Goal: Information Seeking & Learning: Learn about a topic

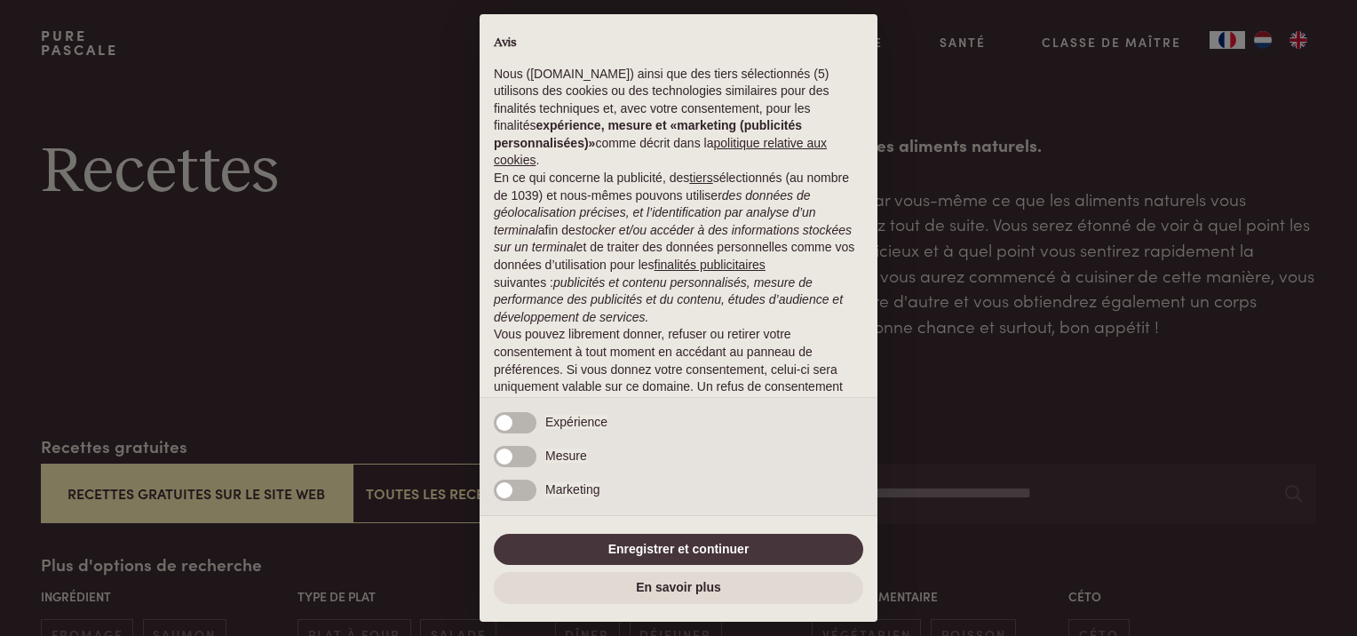
click at [492, 489] on div "Marketing" at bounding box center [679, 498] width 398 height 36
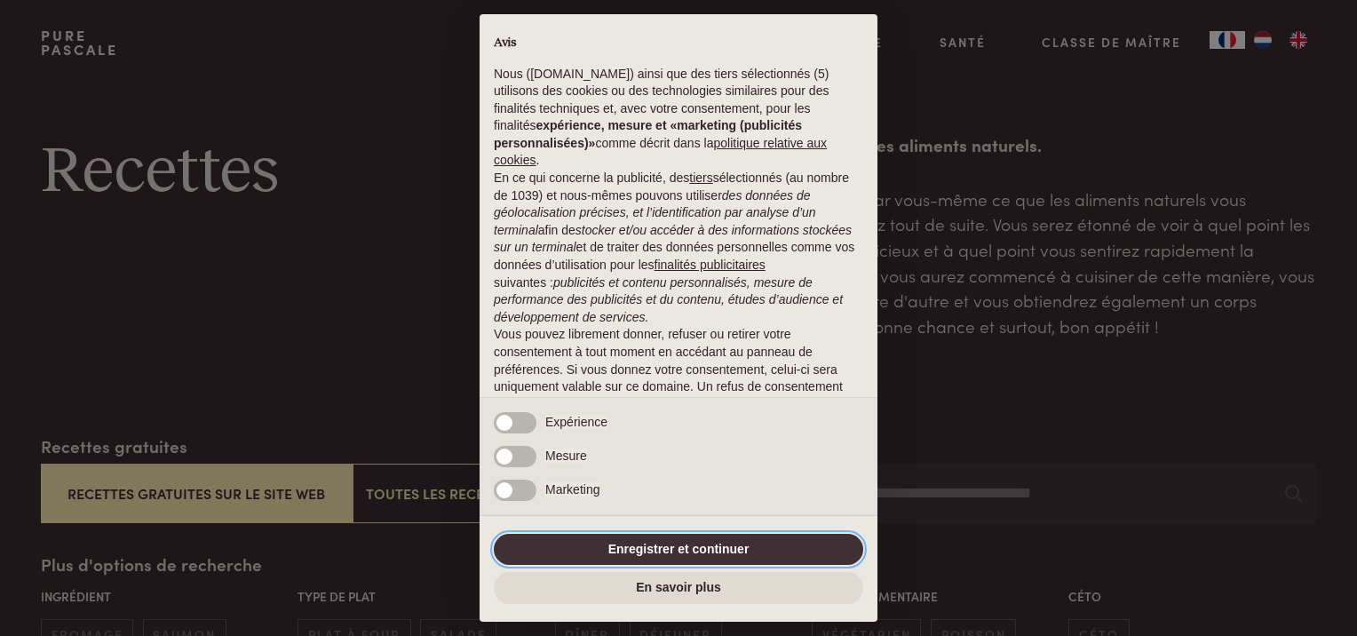
click at [708, 547] on button "Enregistrer et continuer" at bounding box center [678, 550] width 369 height 32
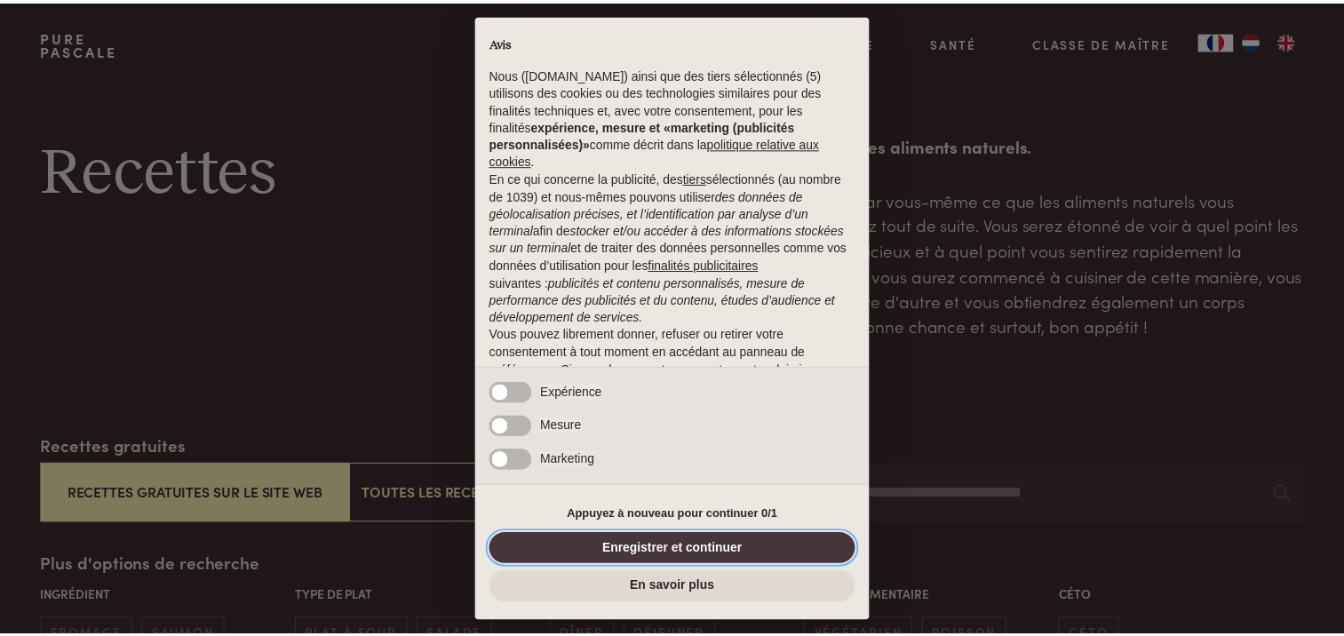
scroll to position [96, 0]
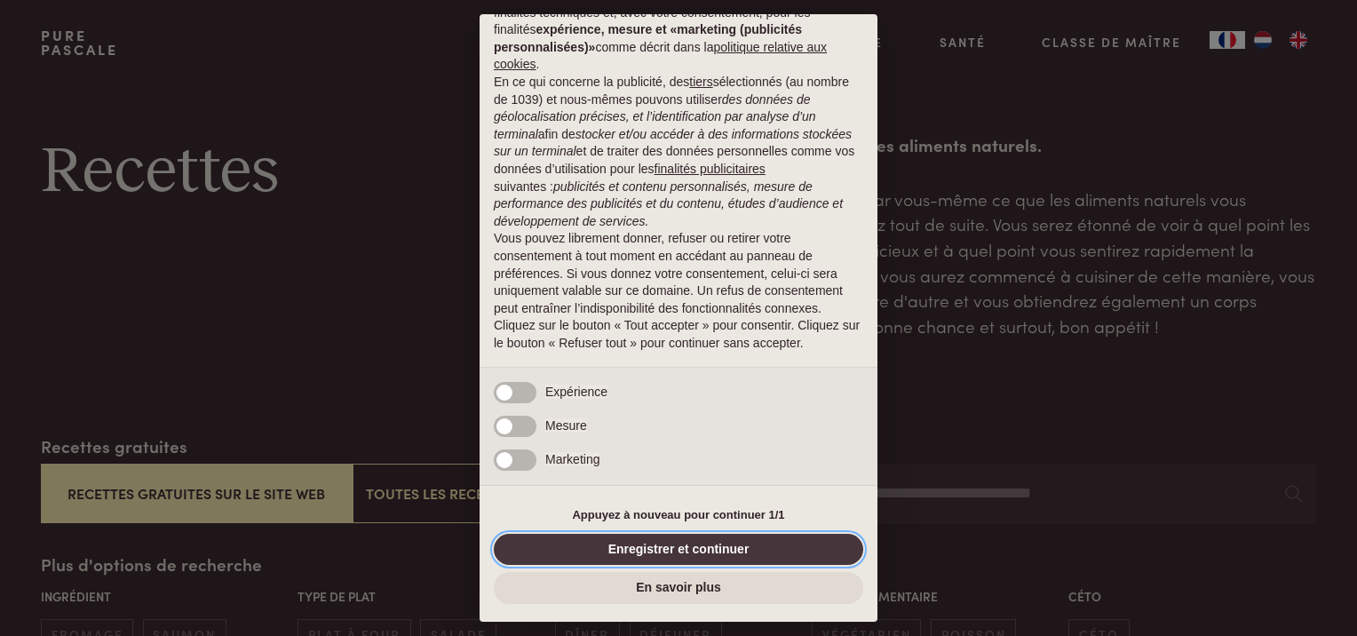
click at [708, 547] on button "Enregistrer et continuer" at bounding box center [678, 550] width 369 height 32
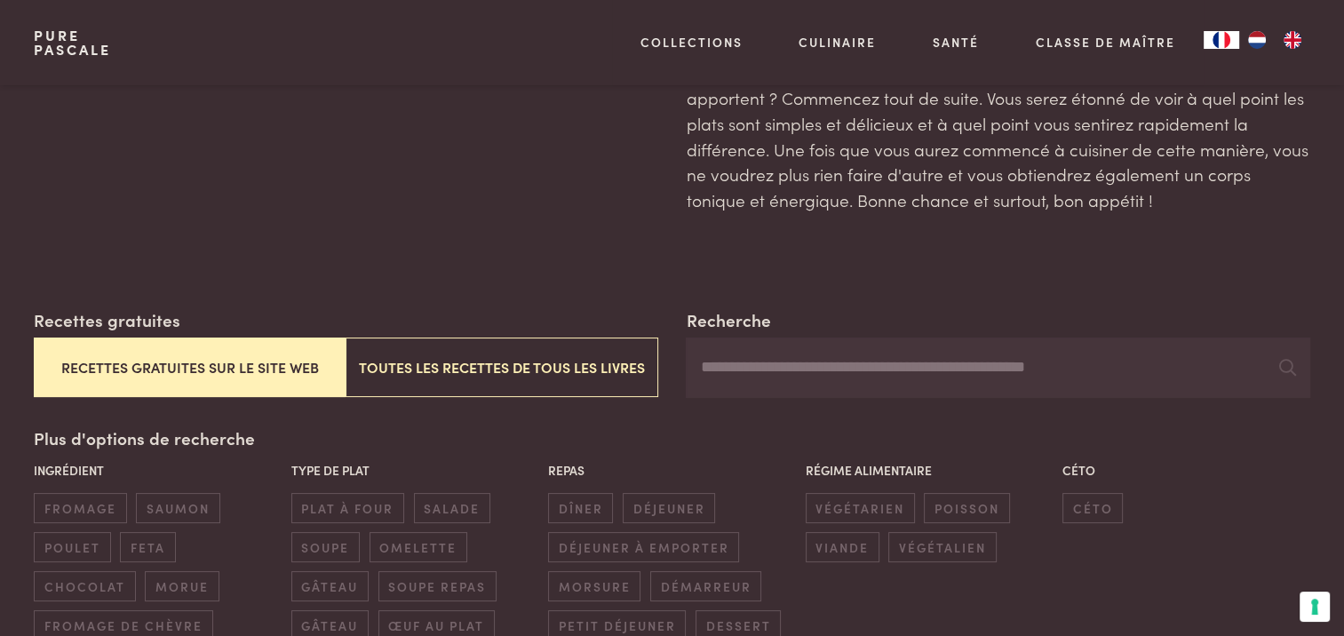
scroll to position [178, 0]
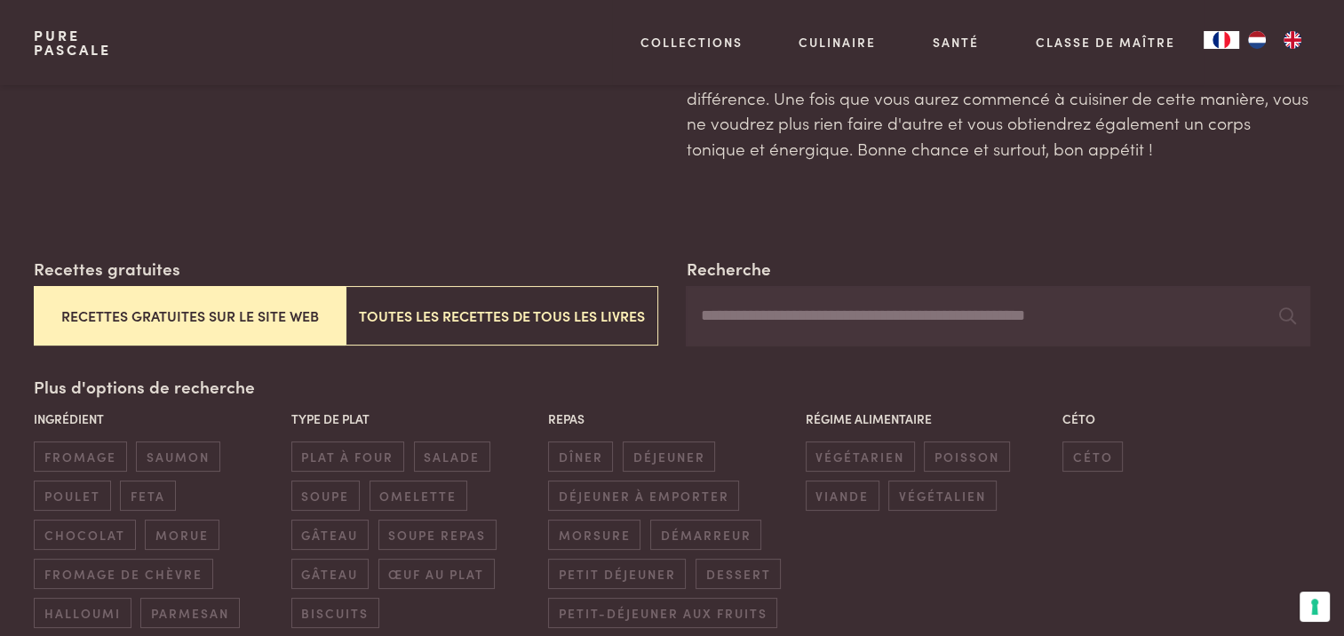
click at [305, 318] on button "Recettes gratuites sur le site web" at bounding box center [190, 316] width 312 height 60
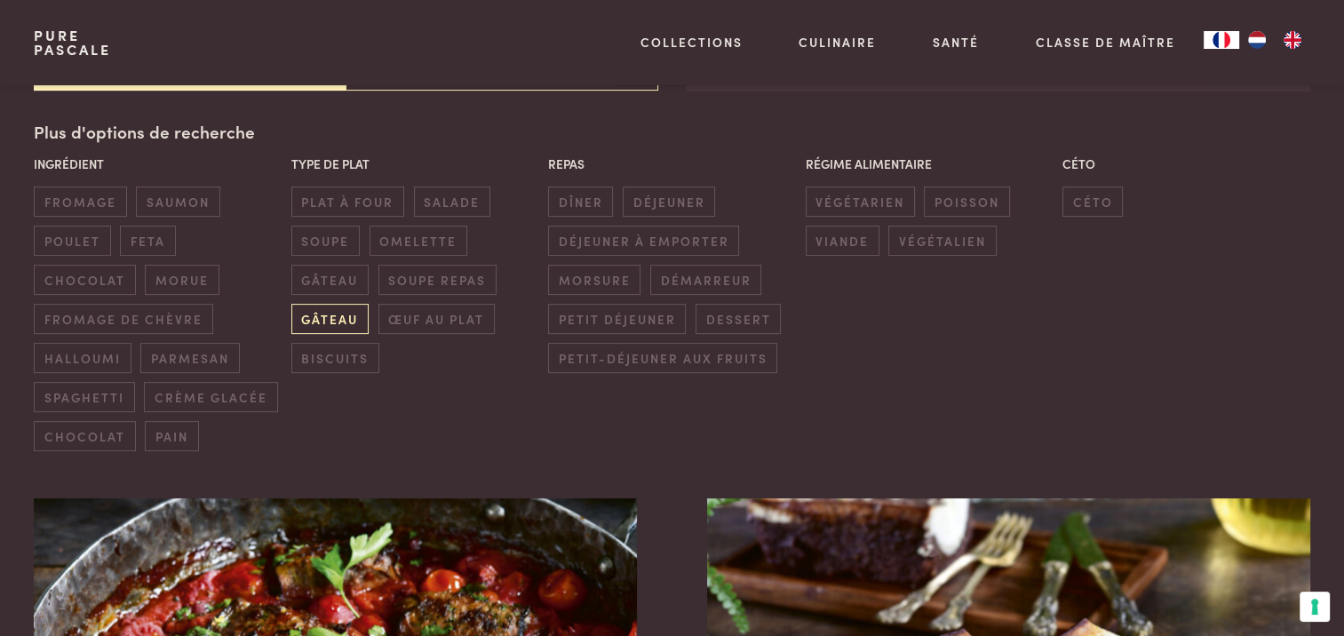
scroll to position [433, 0]
click at [576, 202] on span "dîner" at bounding box center [580, 200] width 65 height 29
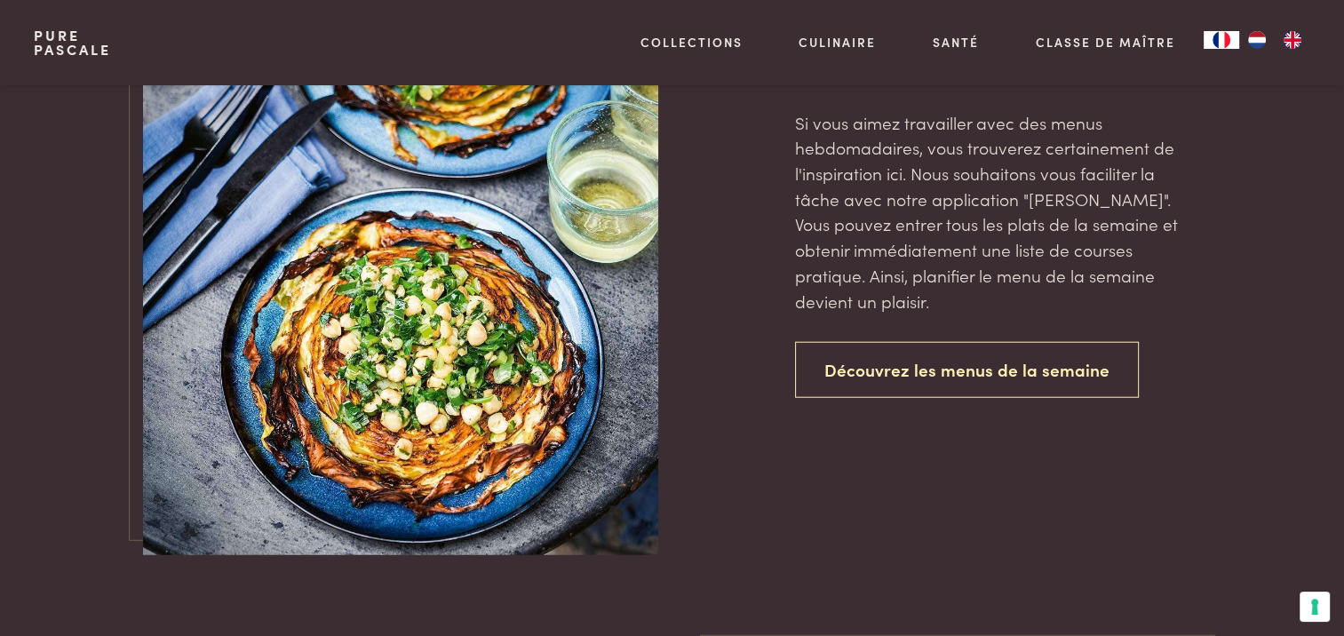
scroll to position [4341, 0]
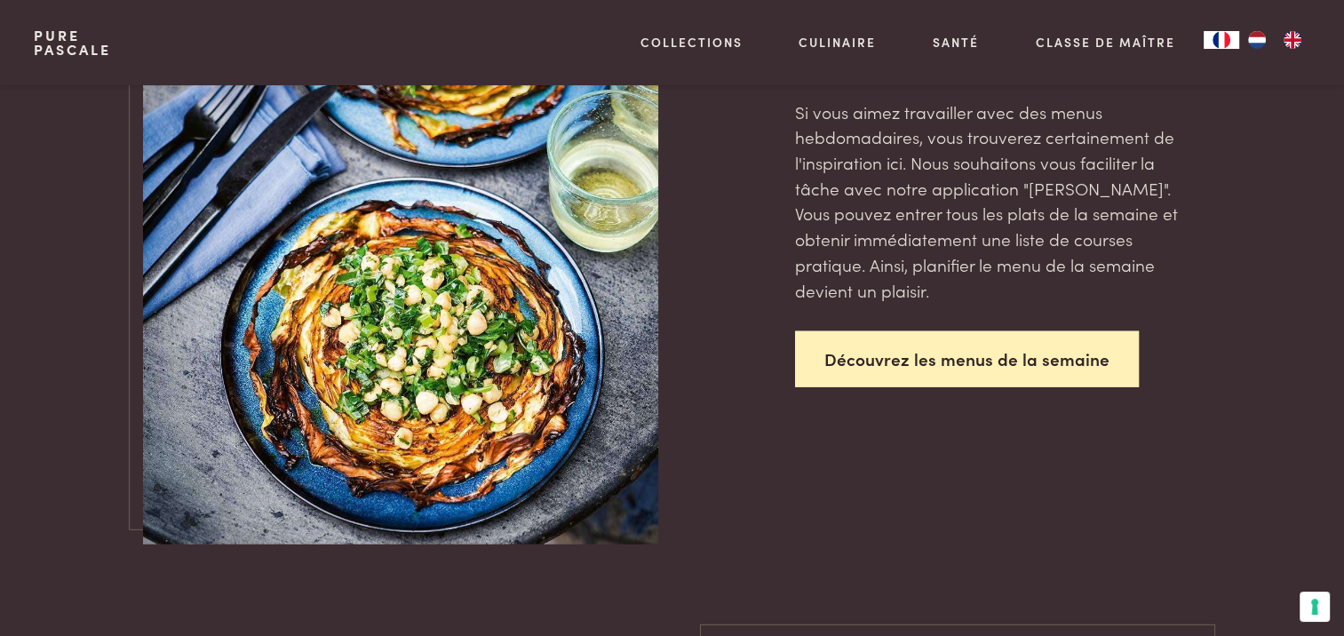
click at [909, 348] on link "Découvrez les menus de la semaine" at bounding box center [967, 359] width 344 height 56
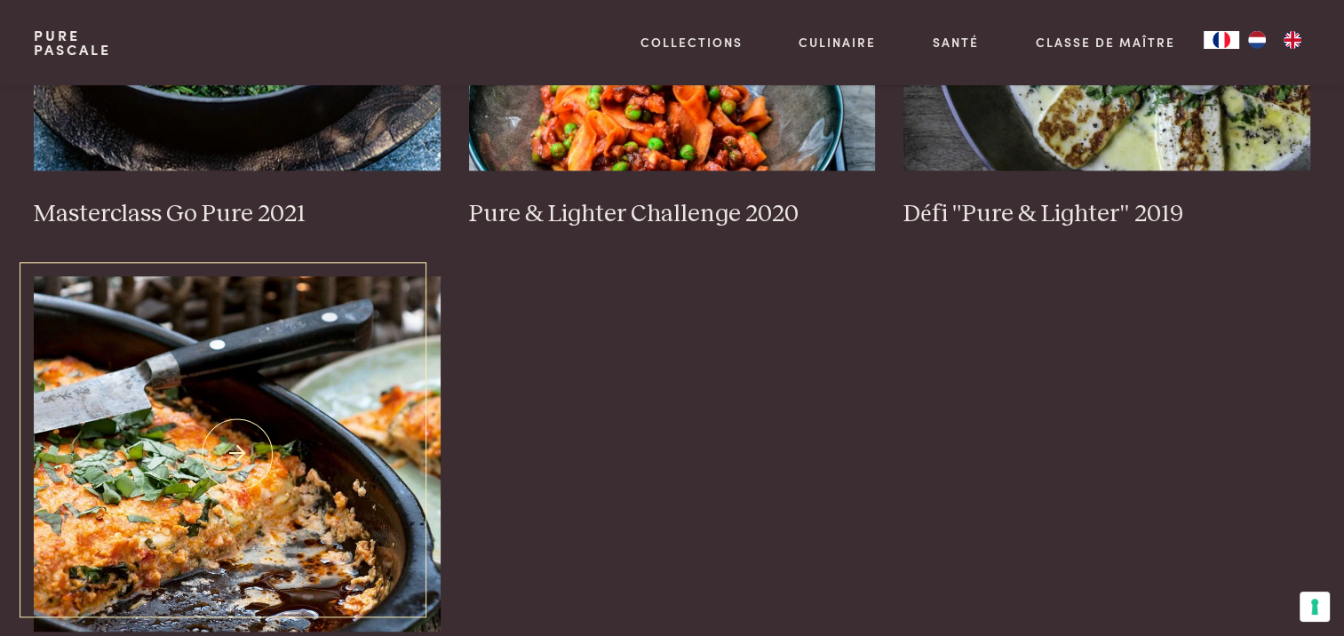
scroll to position [1599, 0]
click at [243, 440] on img at bounding box center [237, 453] width 407 height 355
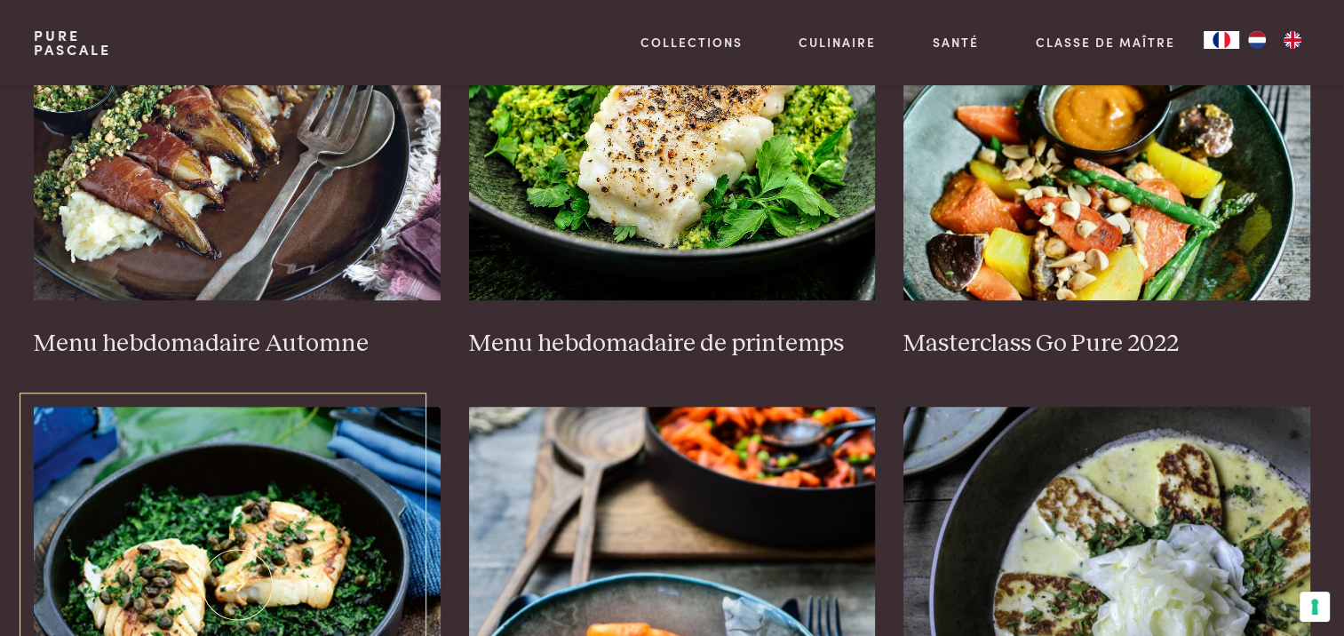
scroll to position [977, 0]
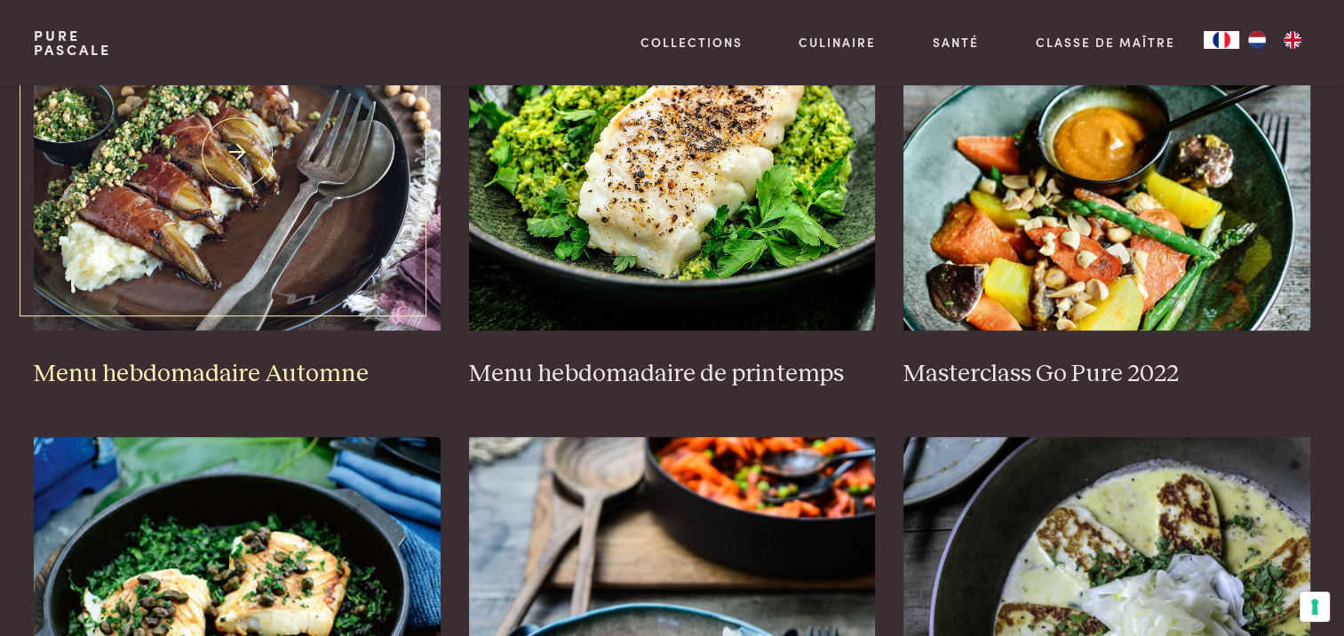
click at [258, 206] on img at bounding box center [237, 152] width 407 height 355
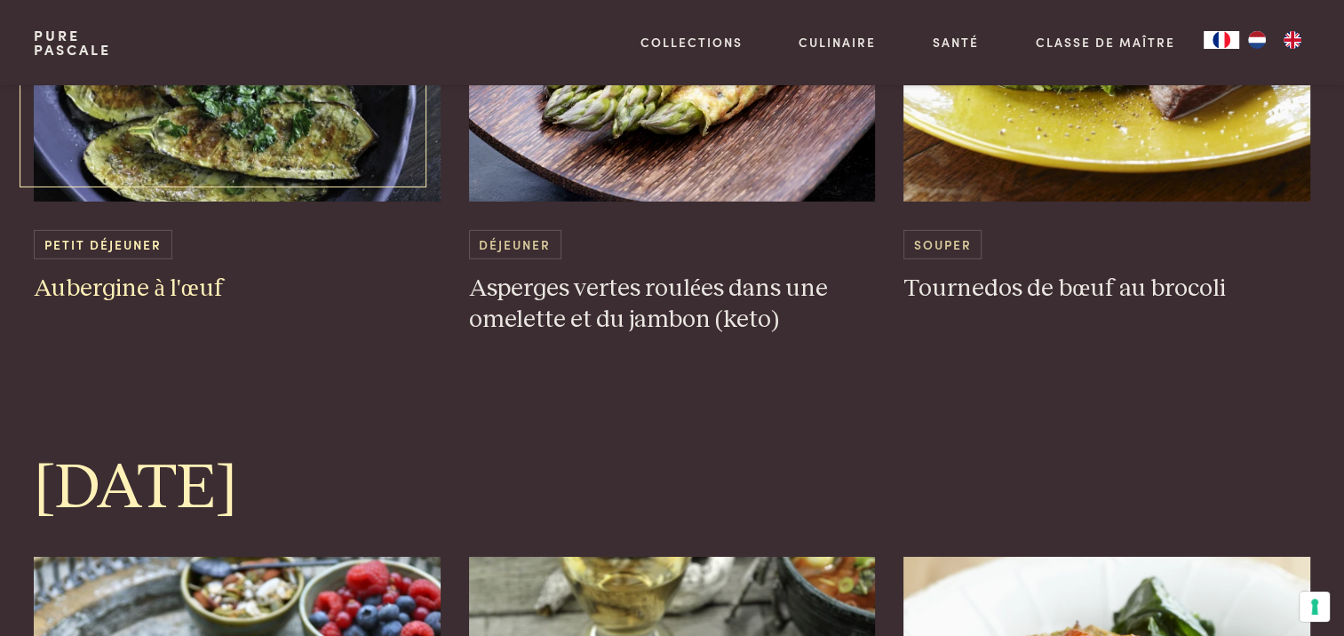
scroll to position [5506, 0]
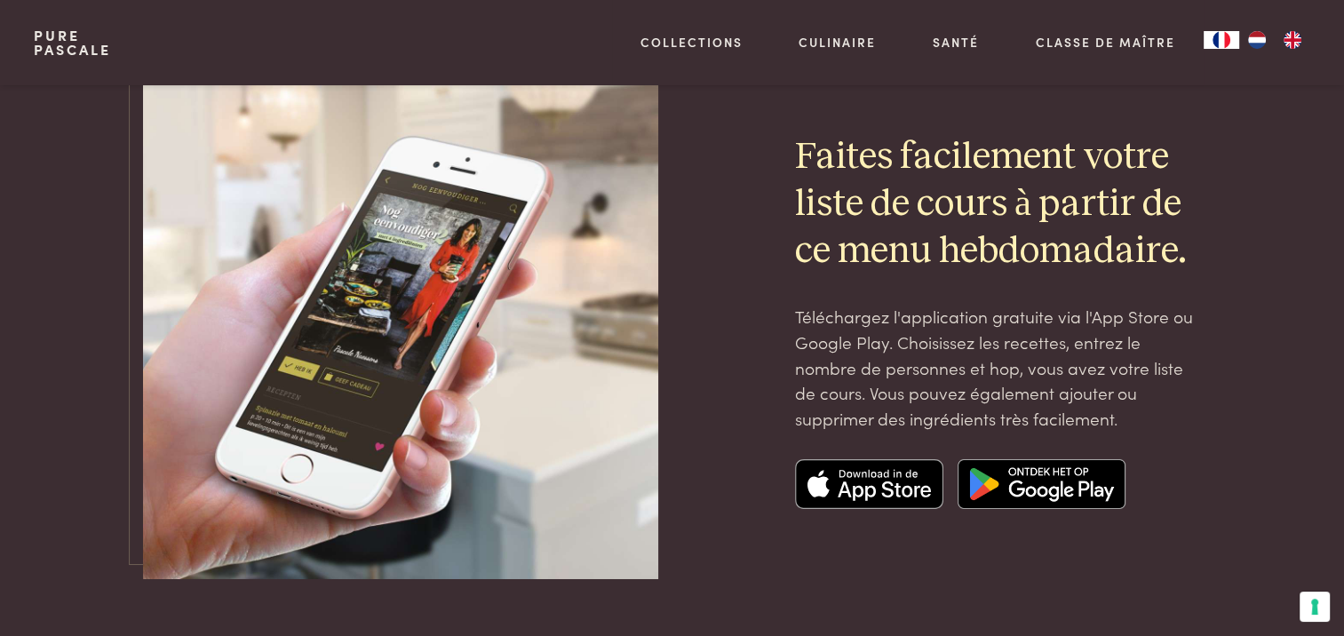
scroll to position [6039, 0]
